Goal: Information Seeking & Learning: Learn about a topic

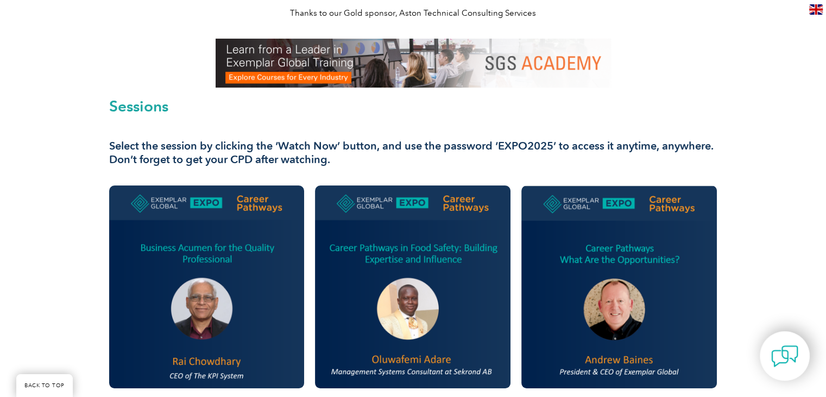
scroll to position [245, 0]
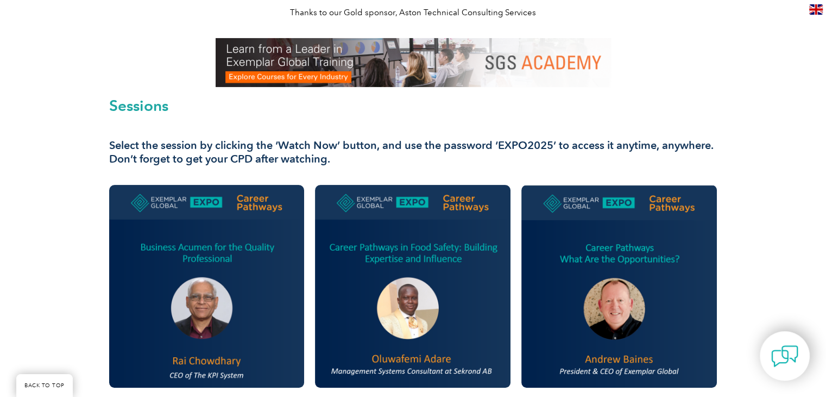
click at [200, 266] on img at bounding box center [207, 286] width 196 height 203
click at [217, 207] on img at bounding box center [207, 286] width 196 height 203
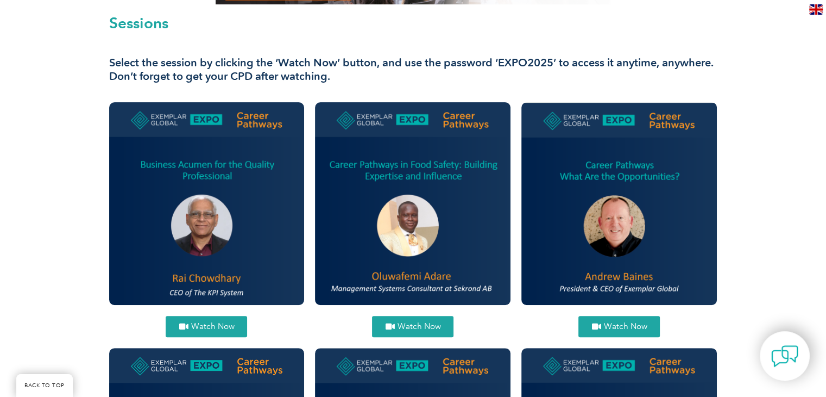
scroll to position [312, 0]
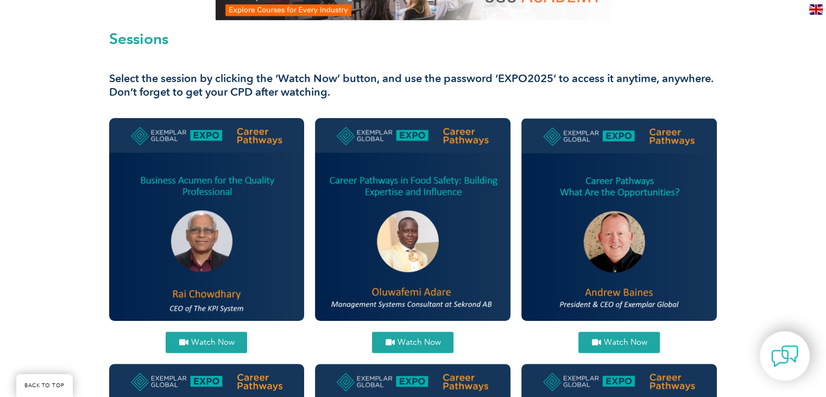
click at [415, 338] on span "Watch Now" at bounding box center [418, 342] width 43 height 8
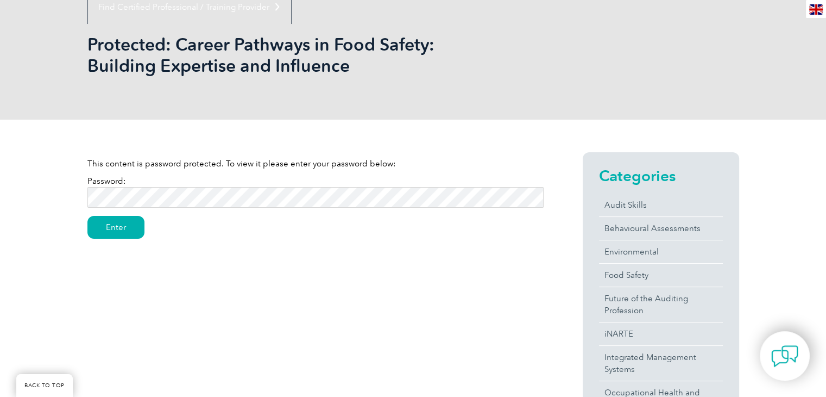
scroll to position [147, 0]
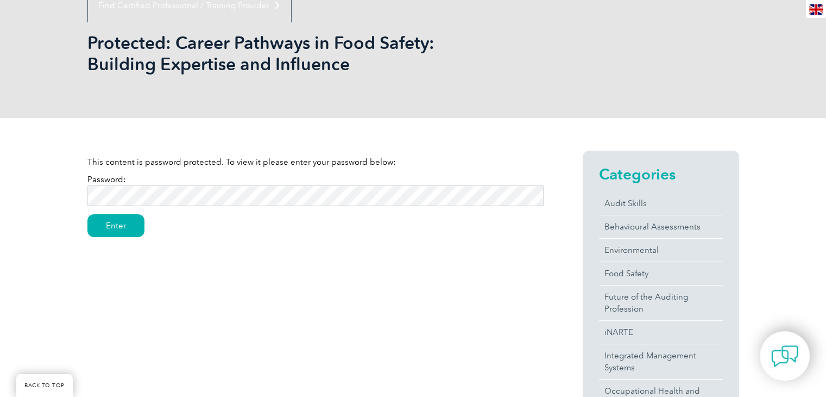
click at [87, 214] on input "Enter" at bounding box center [115, 225] width 57 height 23
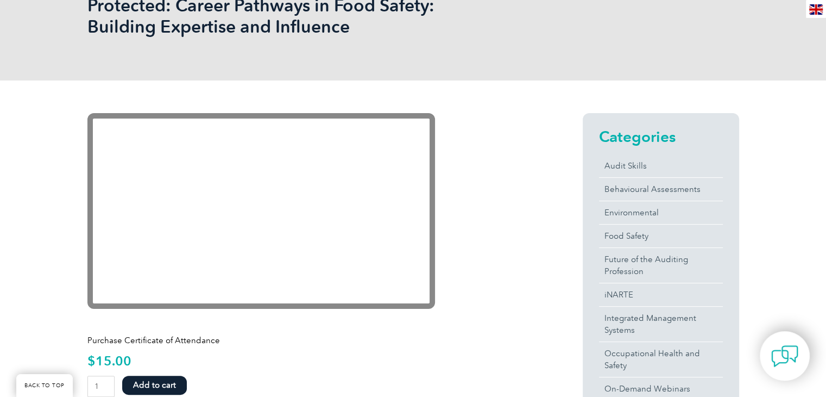
scroll to position [185, 0]
